Goal: Information Seeking & Learning: Learn about a topic

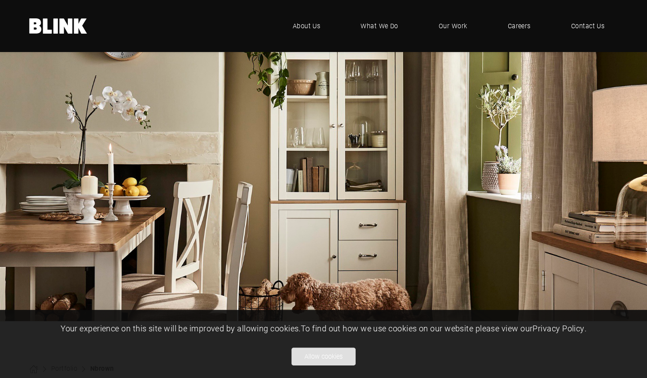
click at [308, 353] on button "Allow cookies" at bounding box center [323, 357] width 64 height 18
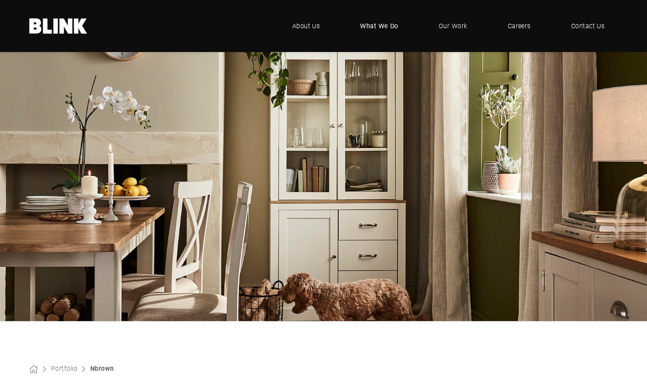
click at [374, 26] on span "What We Do" at bounding box center [379, 26] width 38 height 10
click at [368, 25] on span "What We Do" at bounding box center [379, 26] width 38 height 10
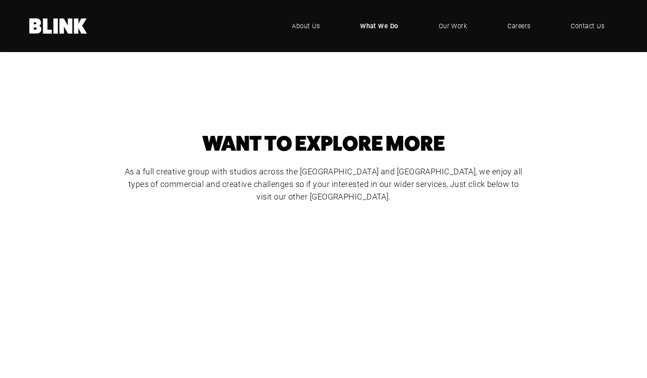
scroll to position [381, 0]
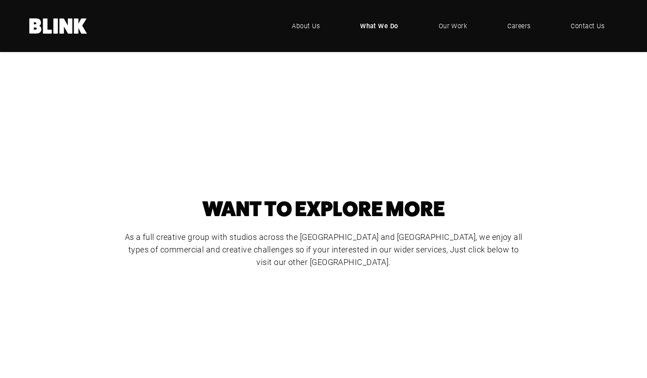
scroll to position [315, 0]
click at [0, 0] on div "Video & Animation" at bounding box center [0, 0] width 0 height 0
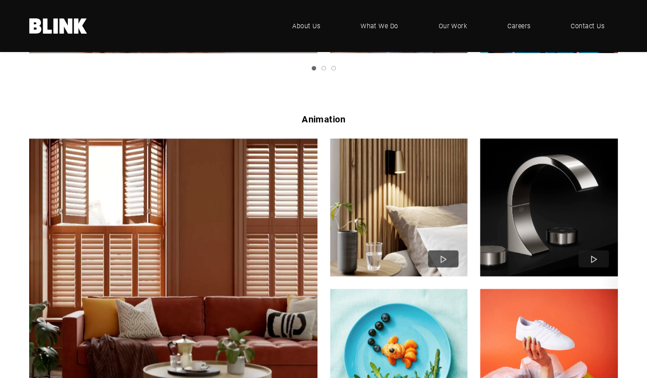
scroll to position [501, 0]
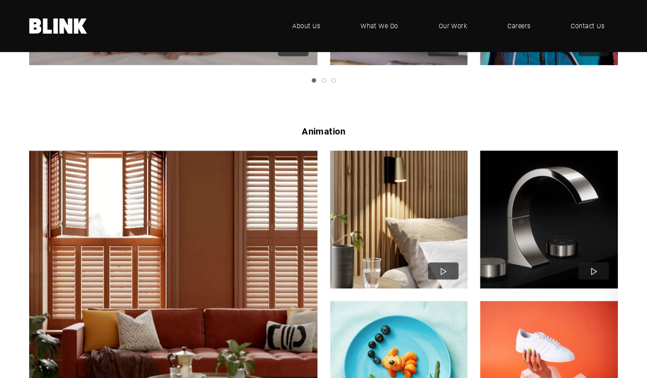
click at [398, 239] on img "1 of 4" at bounding box center [398, 219] width 151 height 151
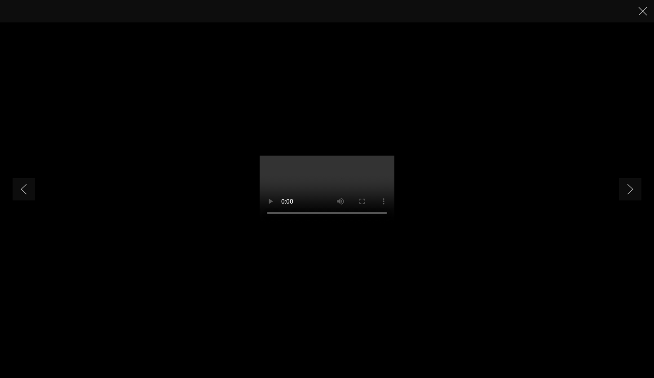
click at [643, 3] on div at bounding box center [327, 11] width 654 height 22
click at [642, 13] on icon "Close" at bounding box center [642, 11] width 9 height 9
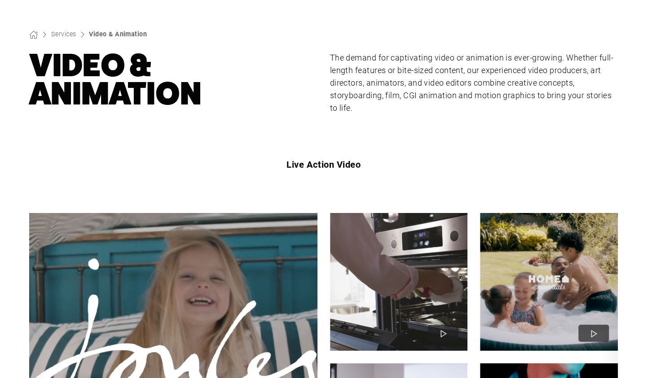
scroll to position [0, 0]
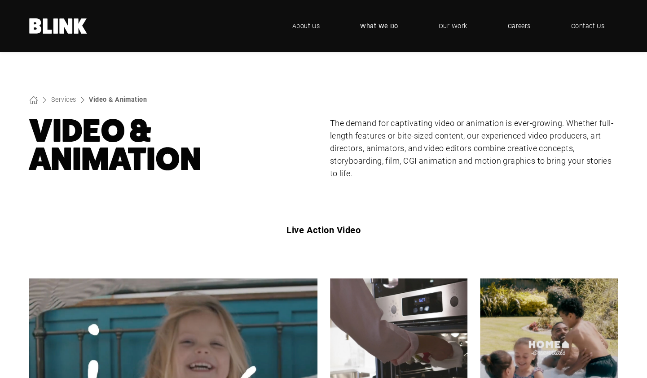
click at [391, 27] on span "What We Do" at bounding box center [379, 26] width 38 height 10
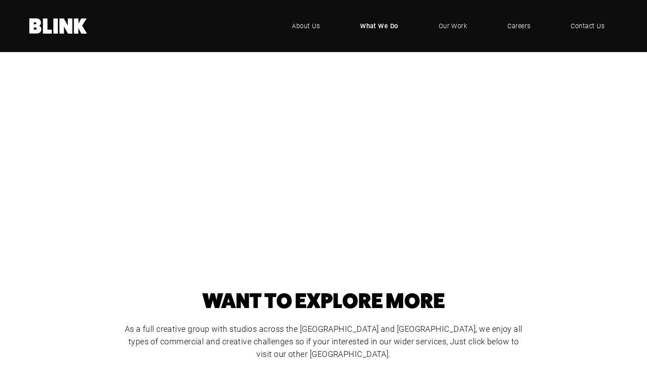
scroll to position [289, 0]
